Goal: Complete application form

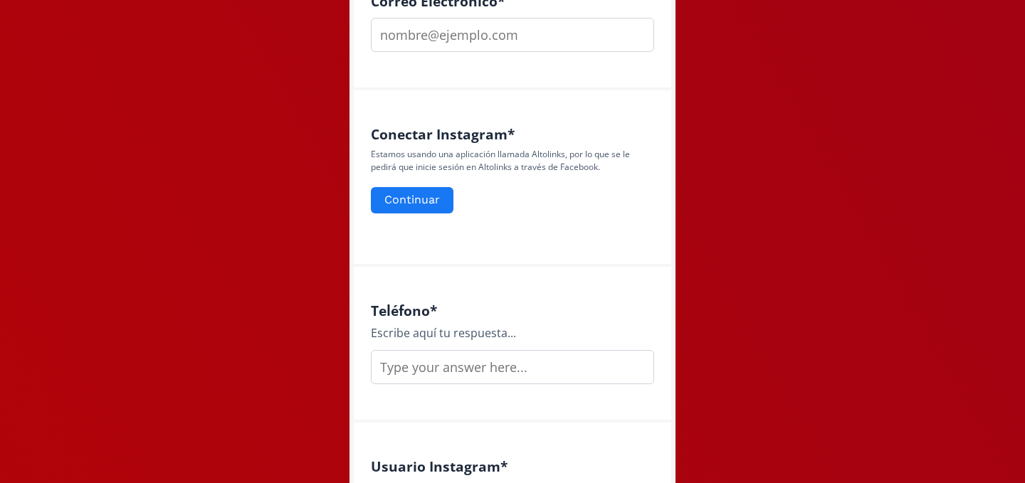
scroll to position [255, 0]
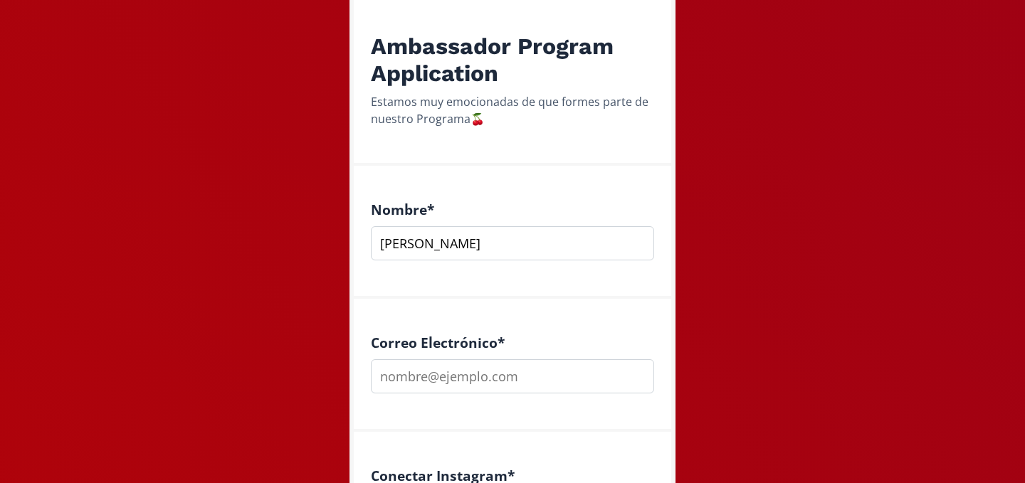
type input "[PERSON_NAME]"
type input "[EMAIL_ADDRESS][DOMAIN_NAME]"
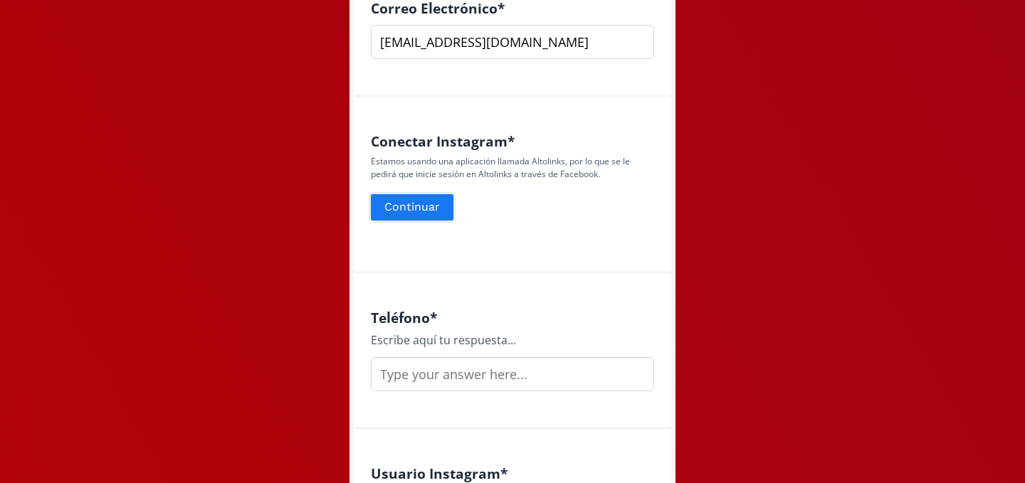
click at [425, 204] on button "Continuar" at bounding box center [412, 207] width 87 height 31
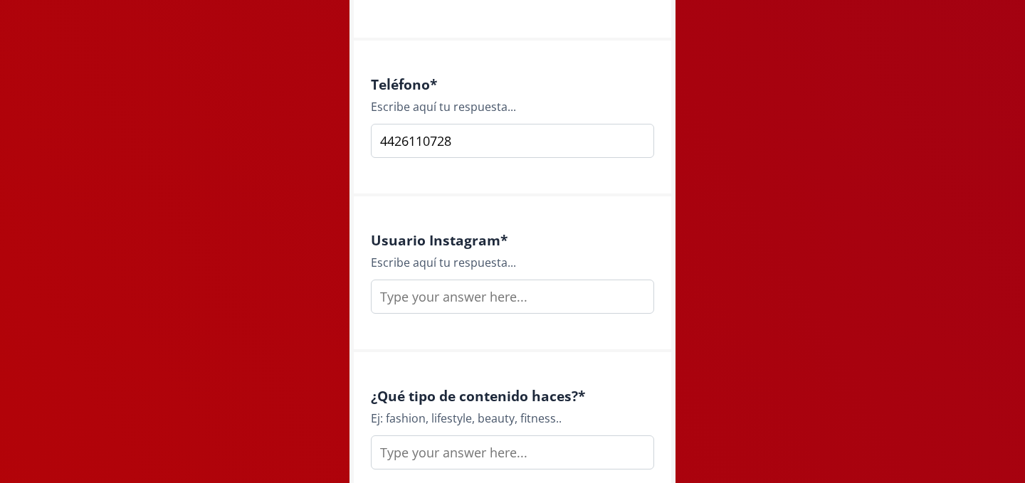
scroll to position [873, 0]
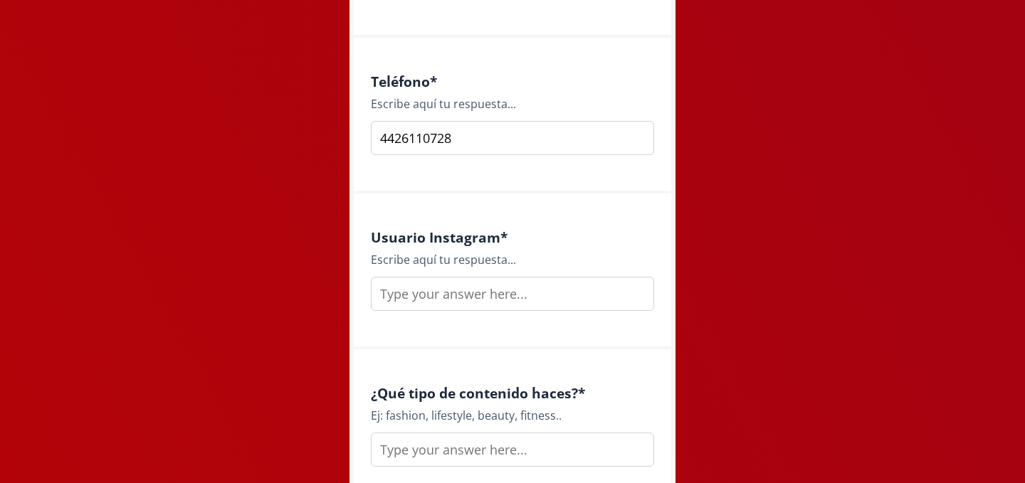
type input "4426110728"
click at [587, 292] on input "text" at bounding box center [512, 294] width 283 height 34
type input "danielaiurb"
click at [577, 439] on input "text" at bounding box center [512, 450] width 283 height 34
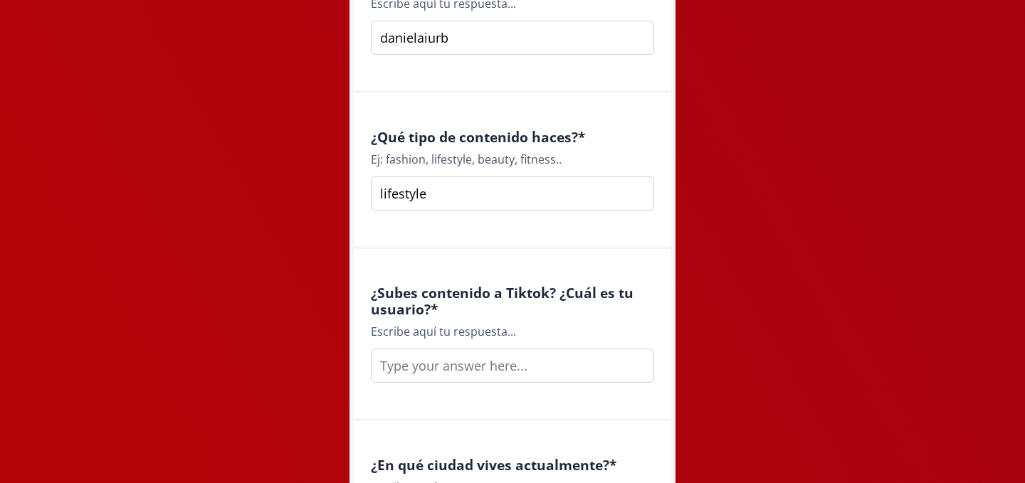
scroll to position [1130, 0]
type input "lifestyle, fitness"
click at [568, 356] on input "text" at bounding box center [512, 365] width 283 height 34
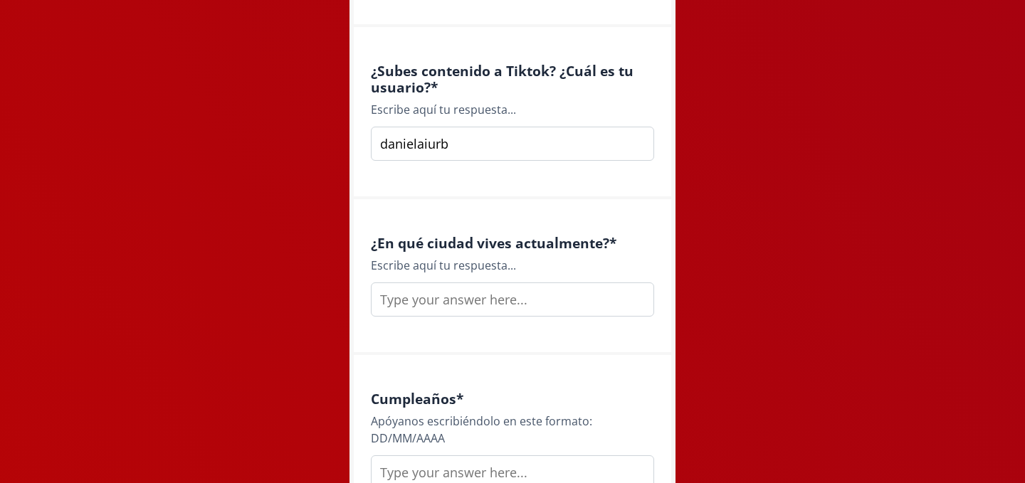
scroll to position [1387, 0]
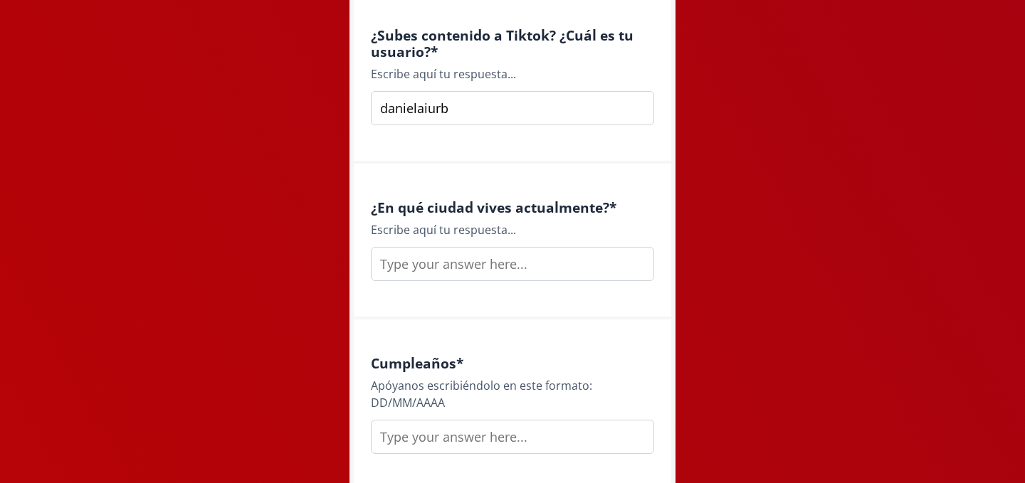
type input "danielaiurb"
type input "queretaro"
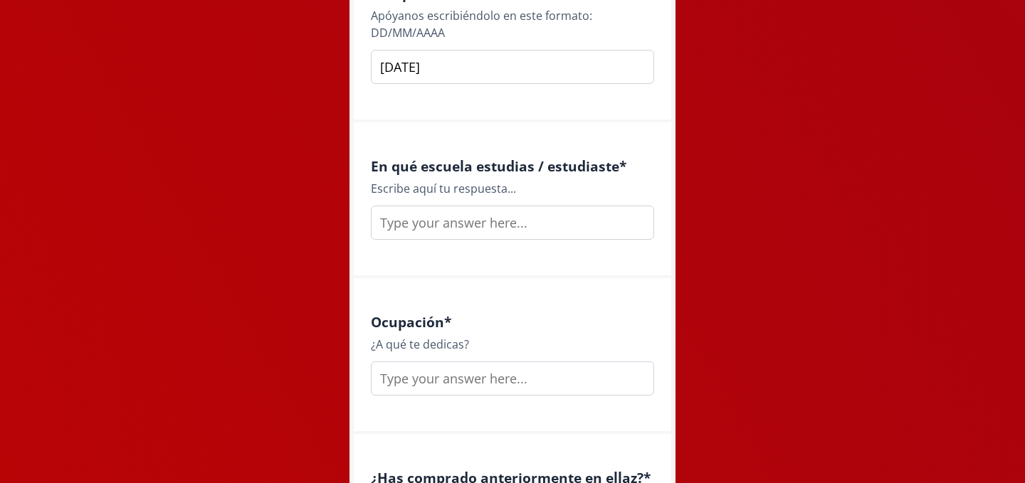
scroll to position [1782, 0]
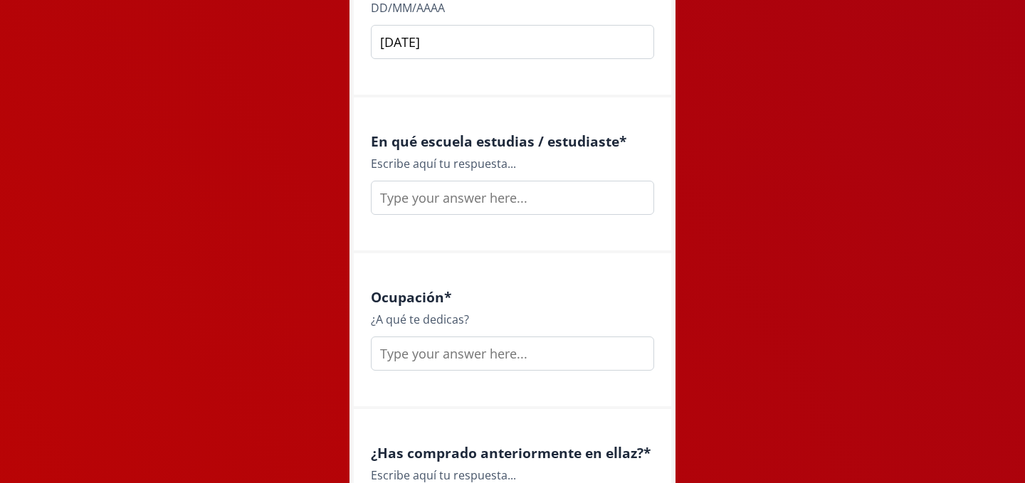
type input "02/08/2000"
click at [571, 181] on input "text" at bounding box center [512, 198] width 283 height 34
click at [411, 199] on input "Mondragón" at bounding box center [512, 198] width 283 height 34
type input "Mondragón"
click at [461, 352] on input "text" at bounding box center [512, 354] width 283 height 34
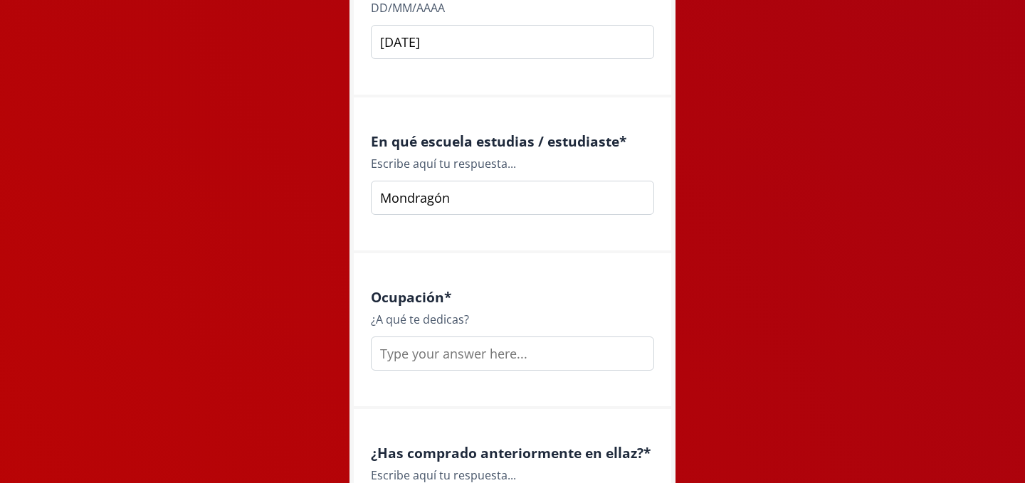
type input "d"
type input "guía Montessori, emprendedora"
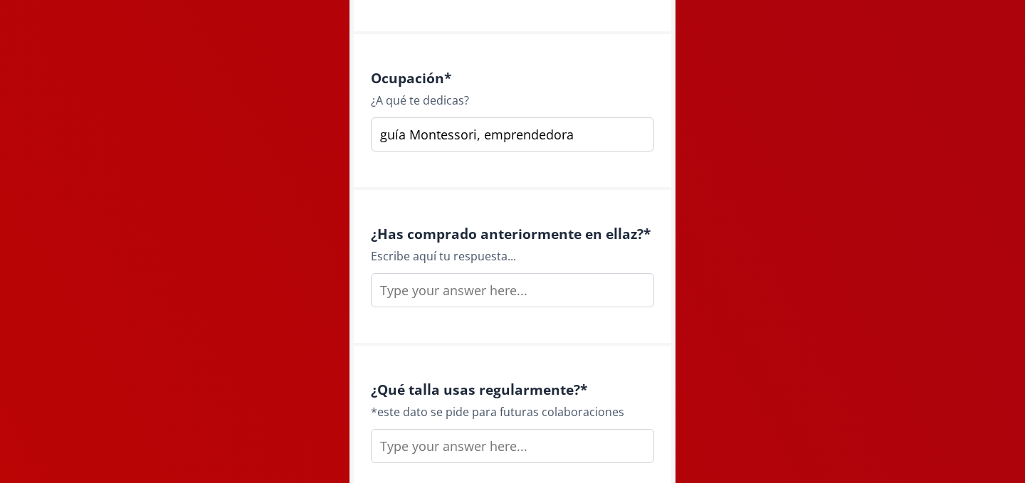
scroll to position [2005, 0]
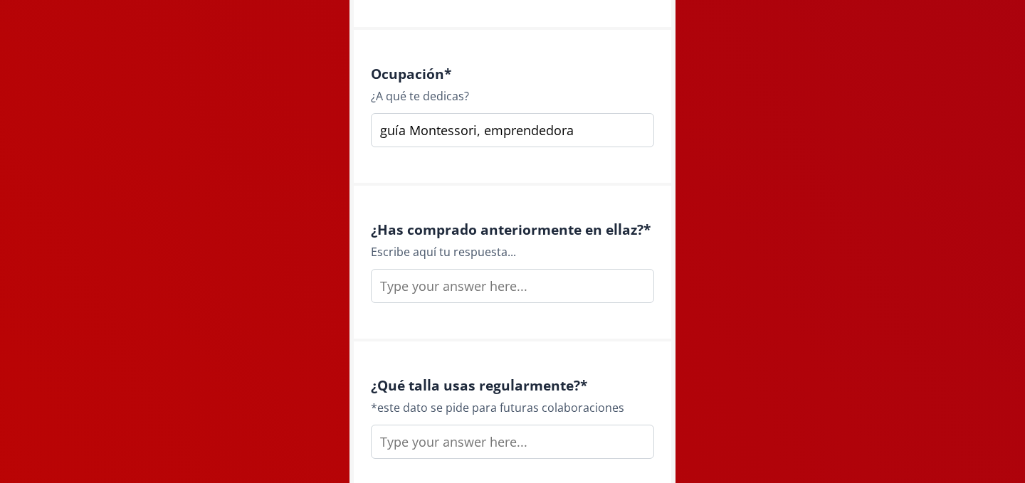
click at [484, 269] on input "text" at bounding box center [512, 286] width 283 height 34
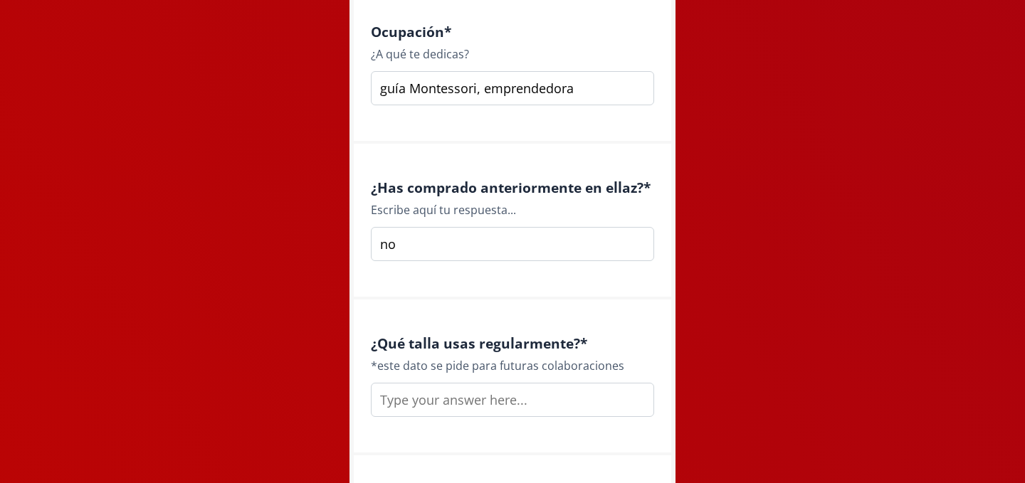
scroll to position [2064, 0]
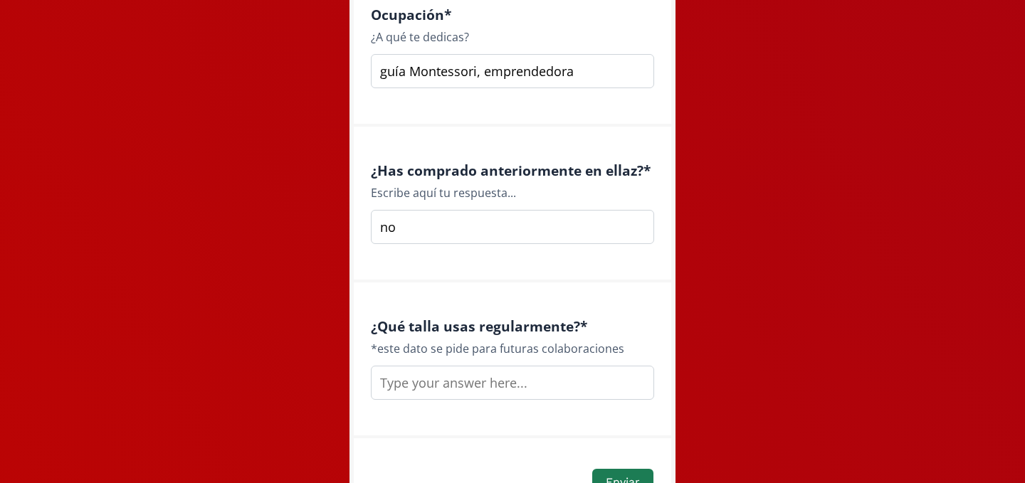
type input "no"
click at [502, 369] on input "text" at bounding box center [512, 383] width 283 height 34
type input "m"
click at [613, 472] on button "Enviar" at bounding box center [622, 482] width 65 height 31
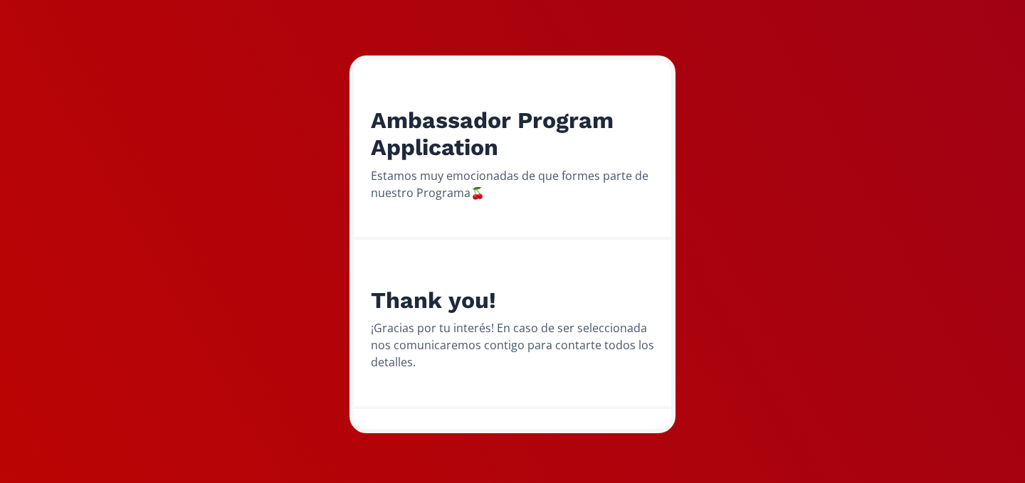
scroll to position [180, 0]
